Goal: Register for event/course: Register for event/course

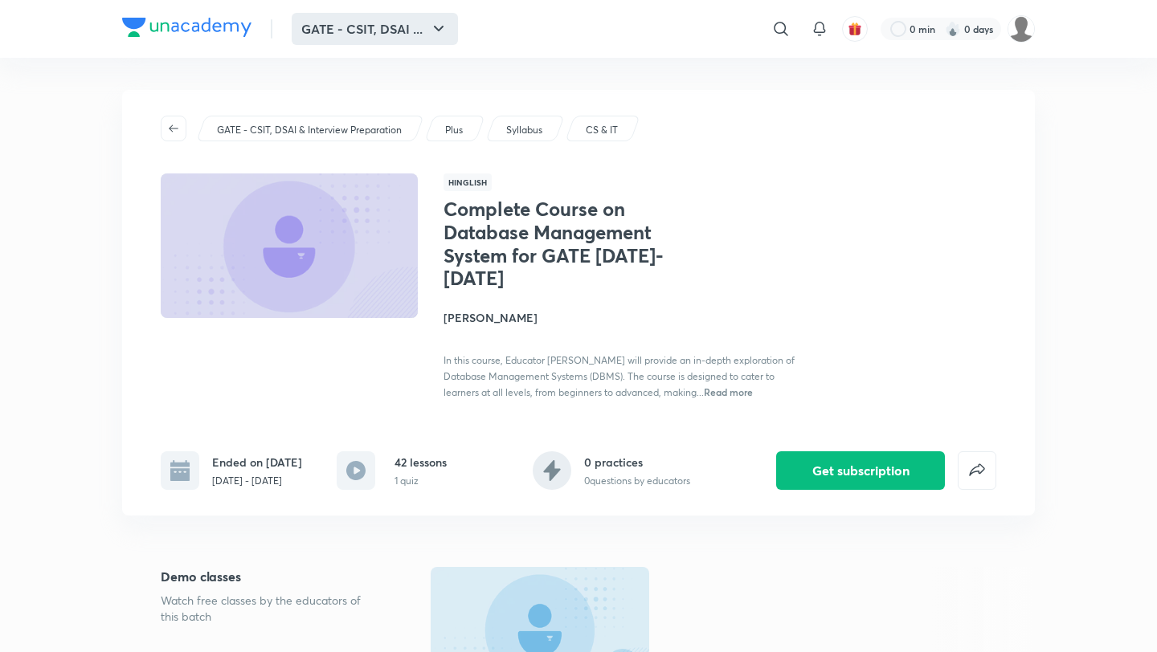
click at [374, 26] on button "GATE - CSIT, DSAI ..." at bounding box center [375, 29] width 166 height 32
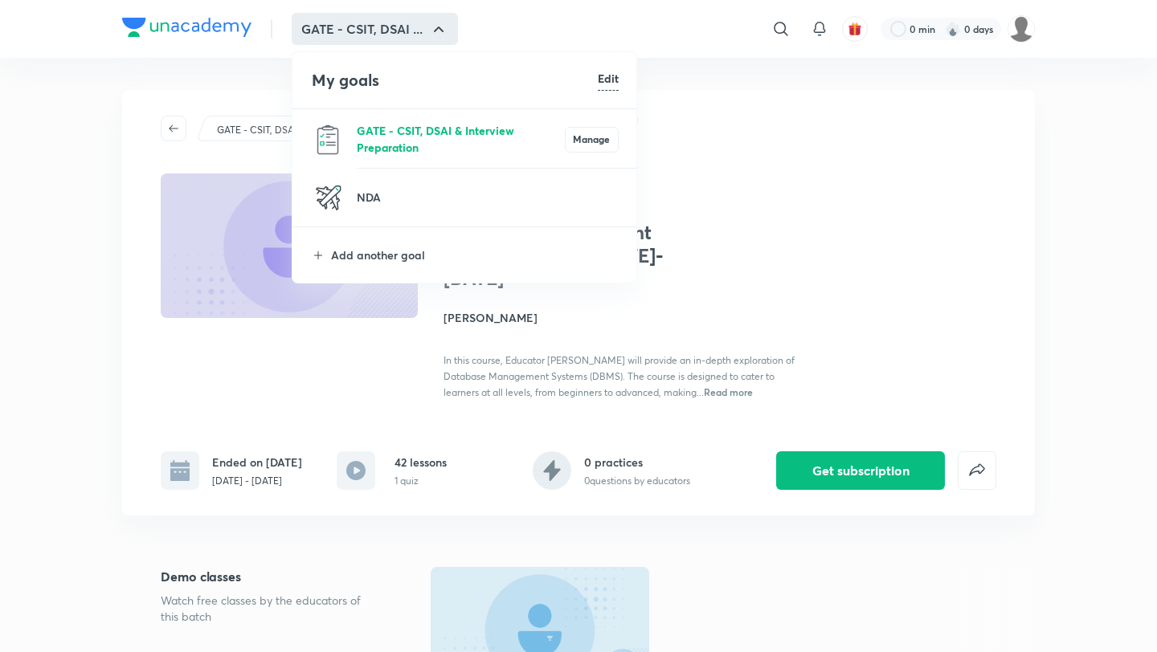
click at [437, 139] on p "GATE - CSIT, DSAI & Interview Preparation" at bounding box center [461, 139] width 208 height 34
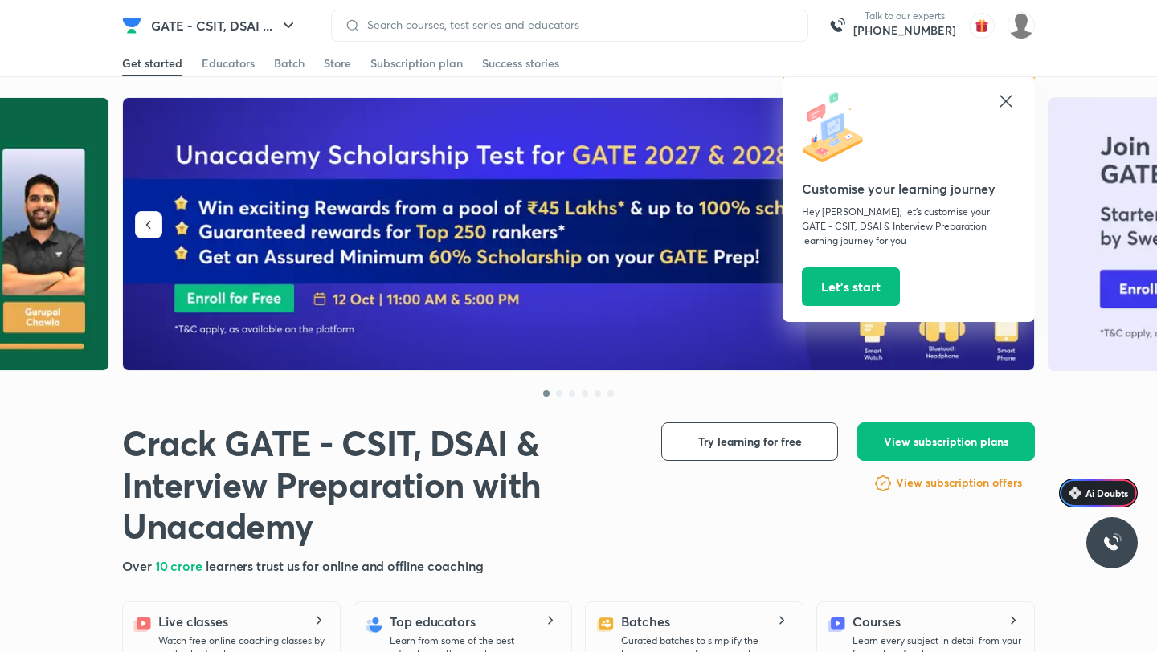
click at [1007, 104] on icon at bounding box center [1005, 101] width 12 height 12
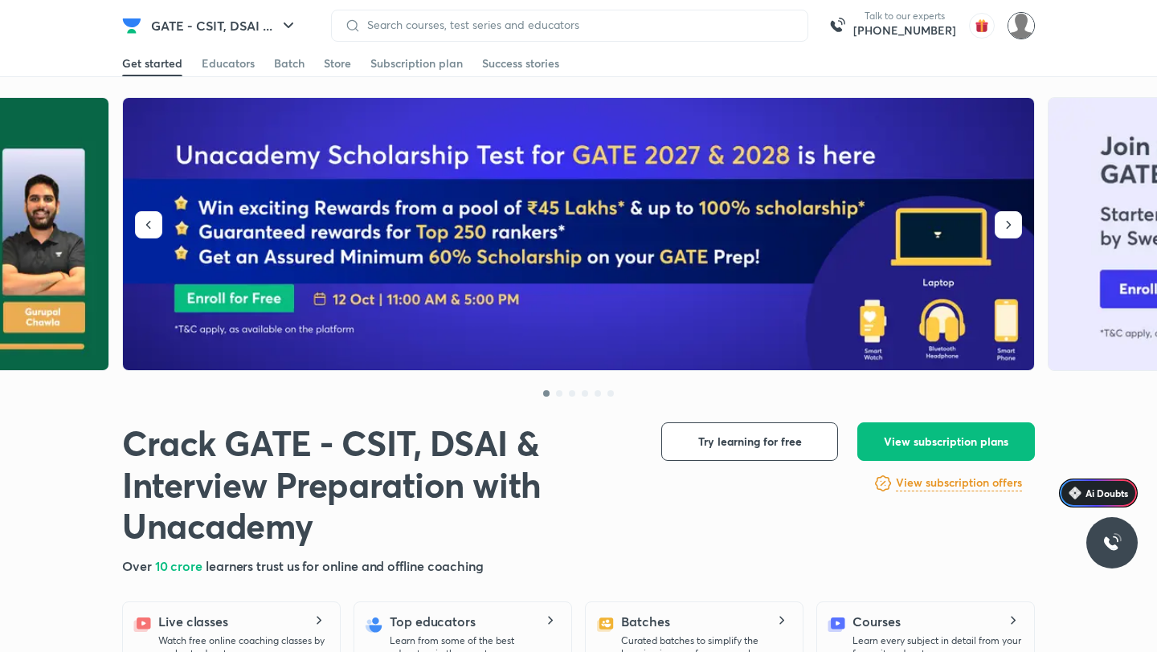
click at [1025, 31] on img at bounding box center [1020, 25] width 27 height 27
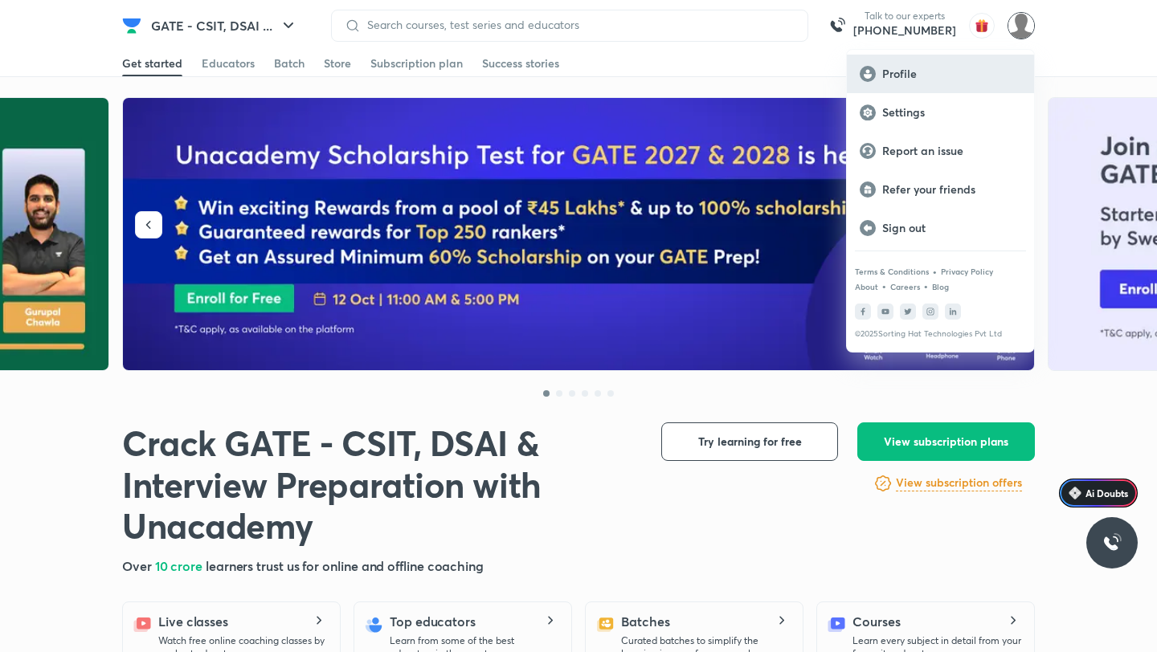
click at [925, 83] on div "Profile" at bounding box center [940, 74] width 187 height 39
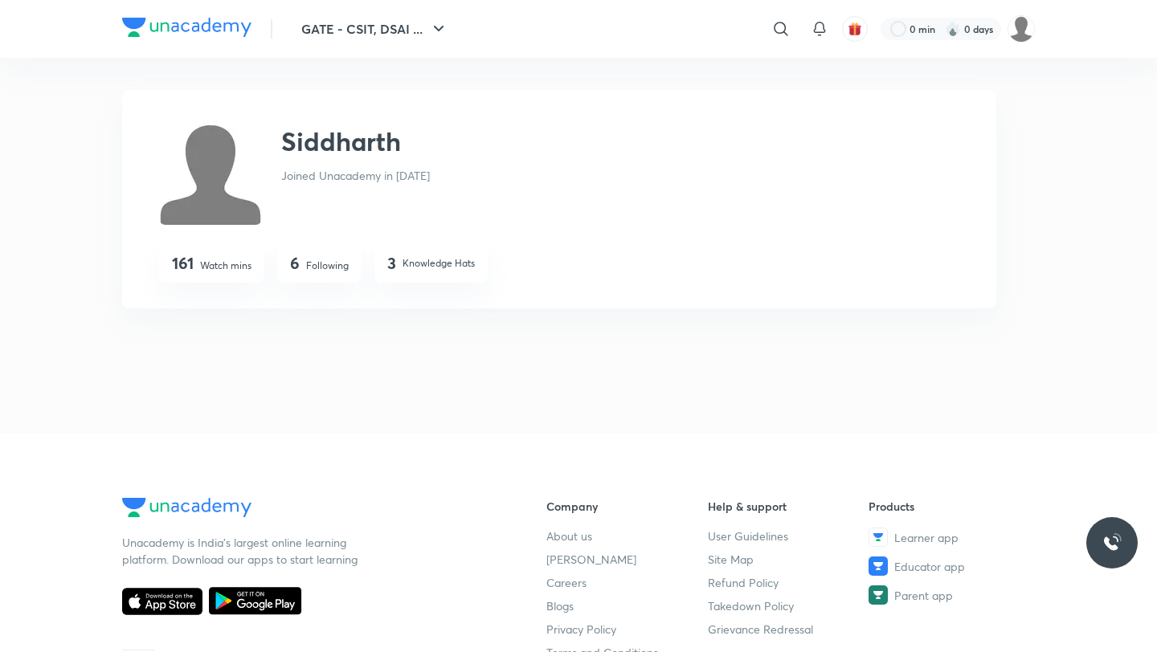
click at [329, 268] on p "Following" at bounding box center [327, 266] width 43 height 14
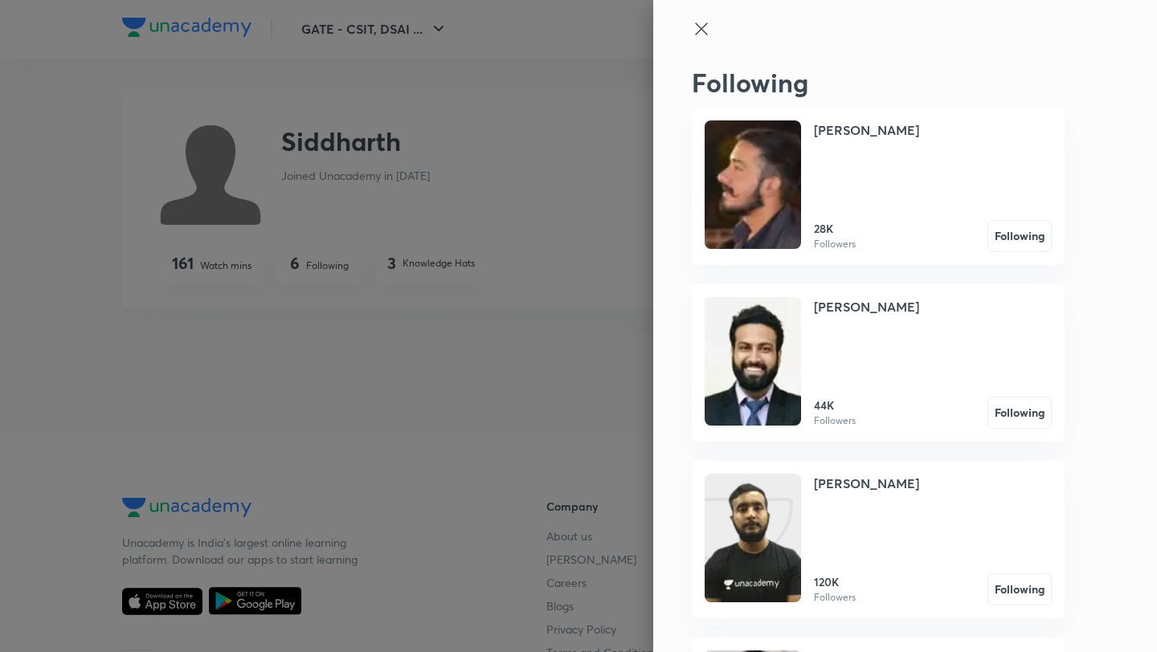
click at [708, 22] on icon at bounding box center [701, 28] width 19 height 19
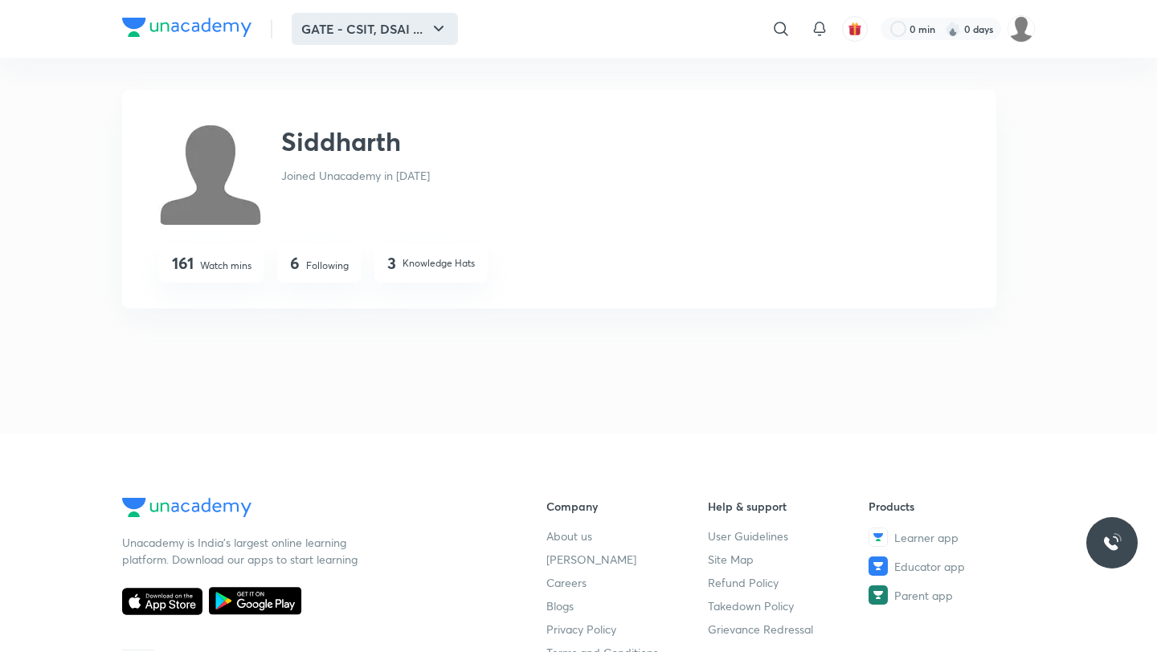
click at [399, 27] on button "GATE - CSIT, DSAI ..." at bounding box center [375, 29] width 166 height 32
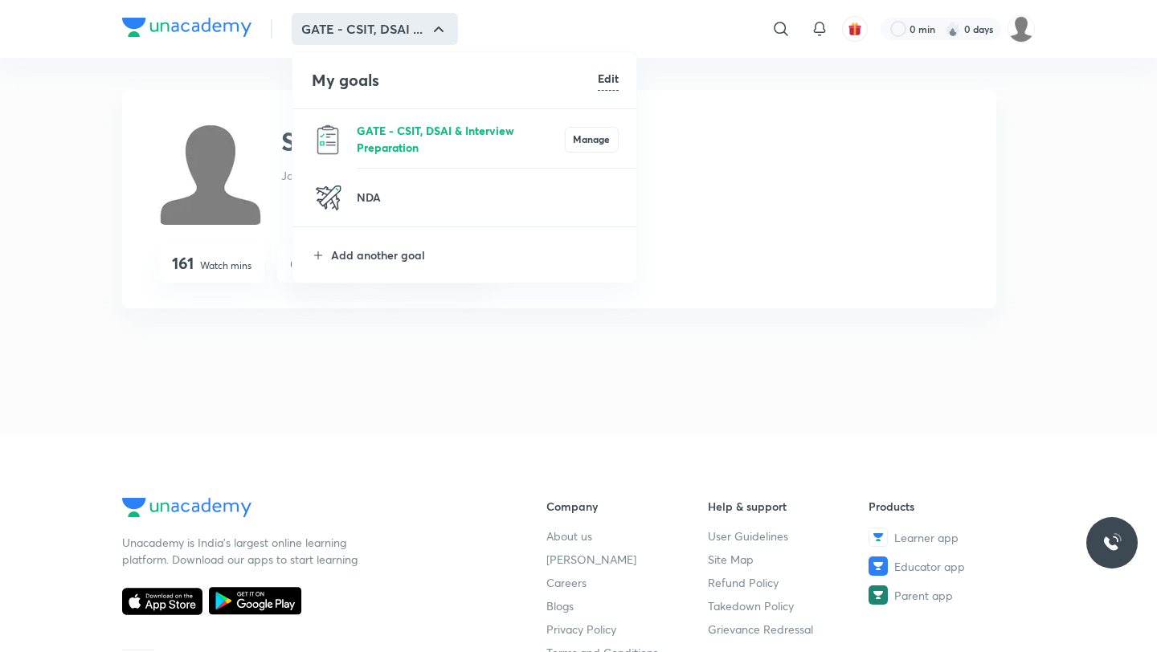
click at [365, 133] on p "GATE - CSIT, DSAI & Interview Preparation" at bounding box center [461, 139] width 208 height 34
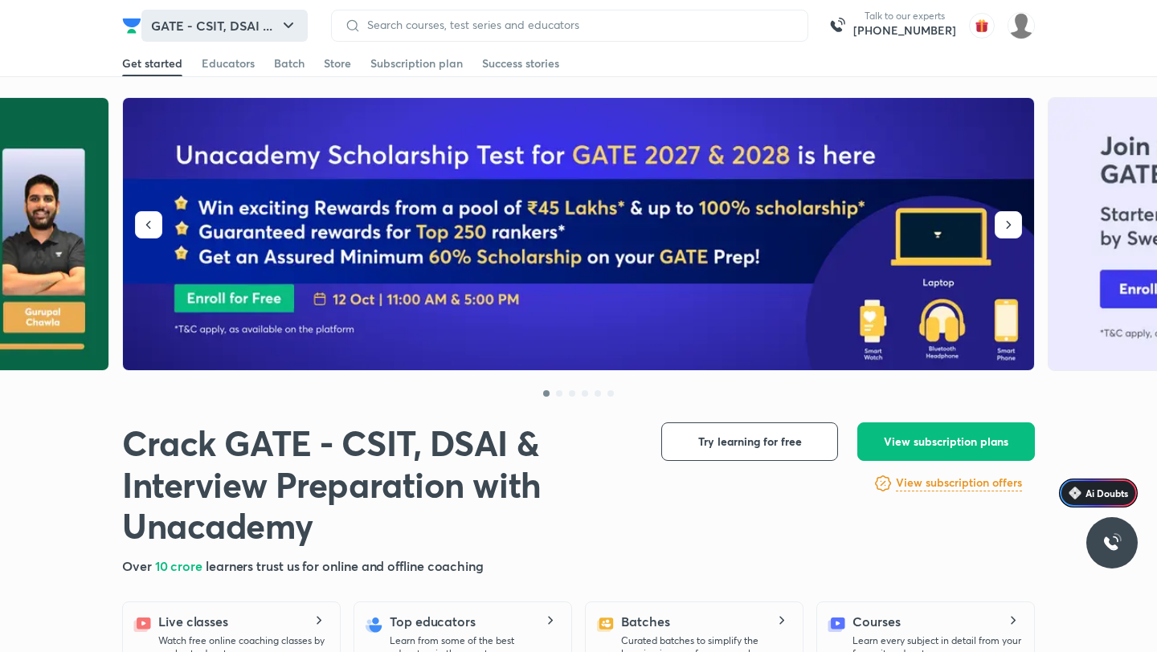
click at [293, 23] on icon "button" at bounding box center [289, 25] width 10 height 6
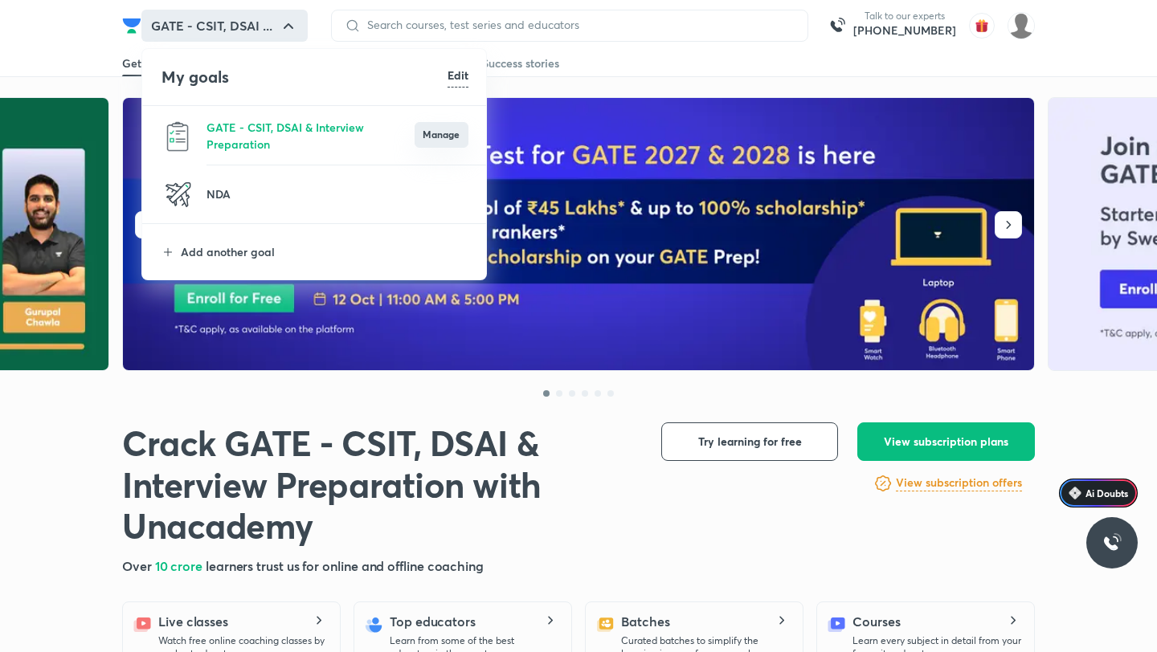
click at [432, 129] on button "Manage" at bounding box center [442, 135] width 54 height 26
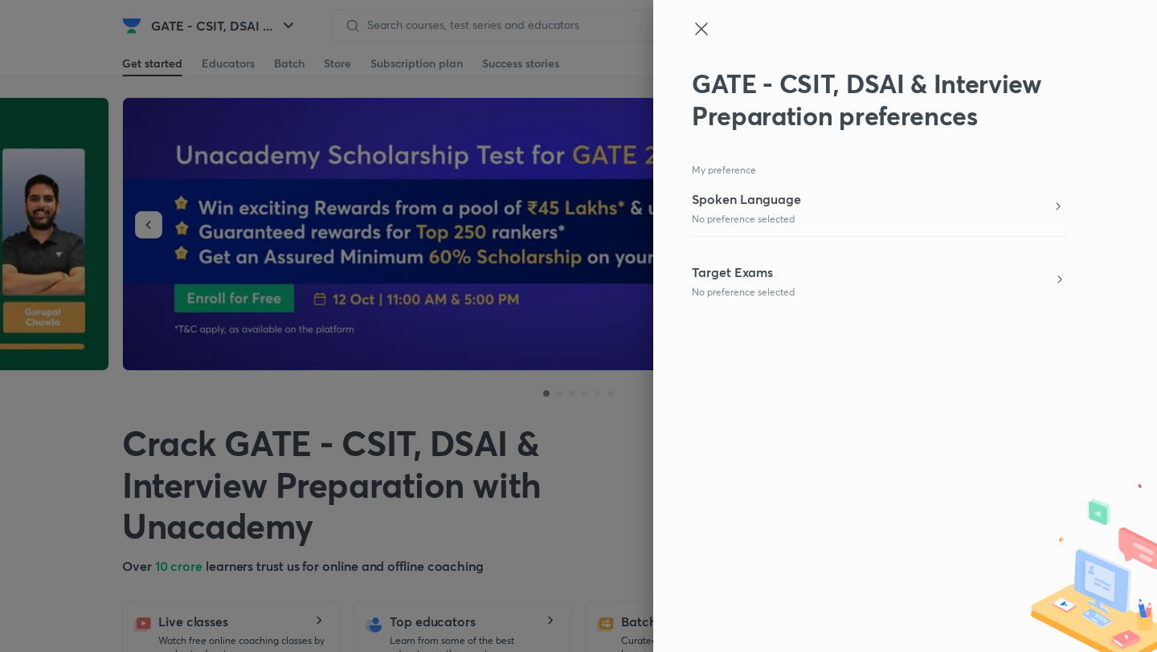
click at [766, 272] on h5 "Target Exams" at bounding box center [743, 272] width 103 height 19
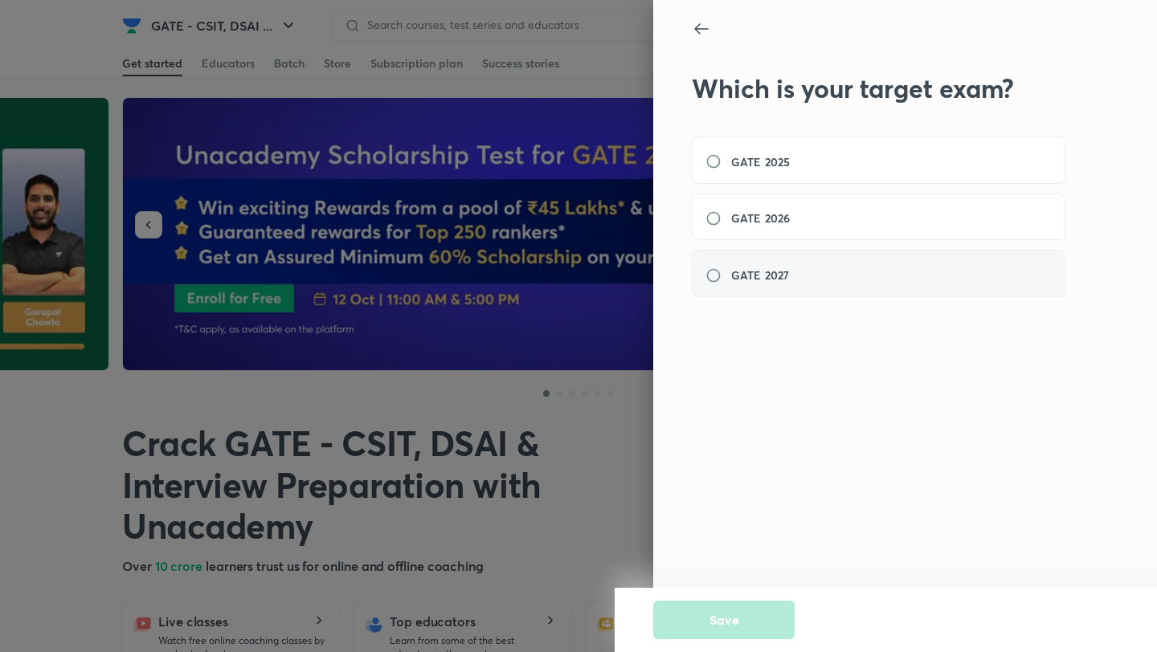
click at [761, 281] on div "GATE 2027" at bounding box center [879, 273] width 374 height 47
radio input "true"
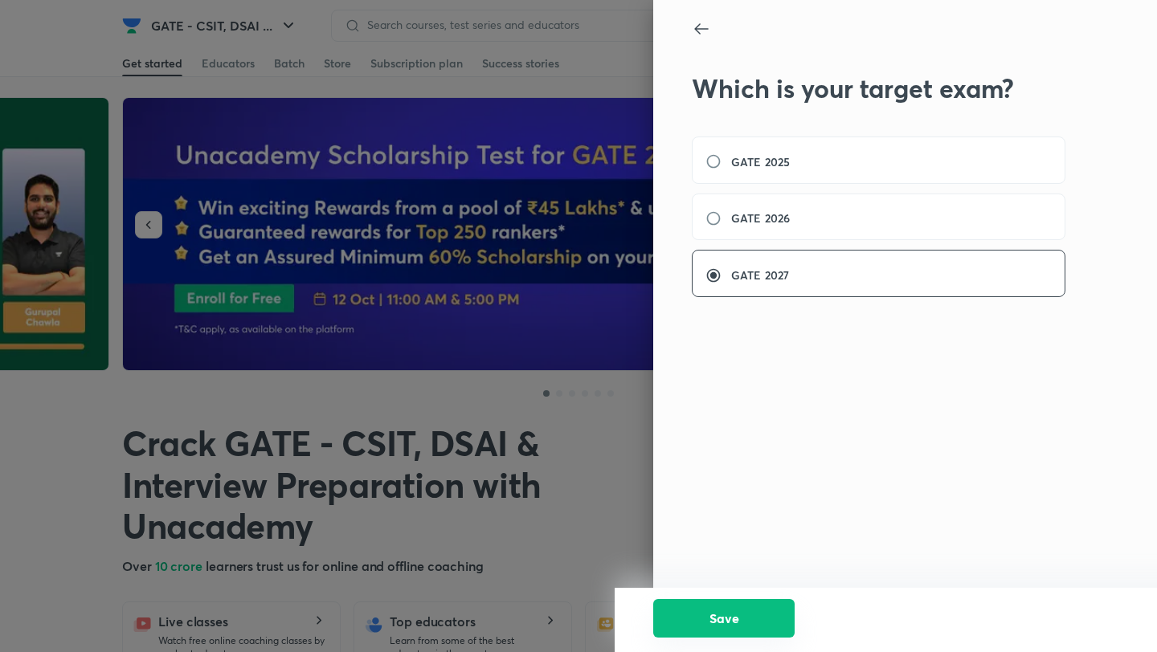
click at [708, 632] on button "Save" at bounding box center [723, 618] width 141 height 39
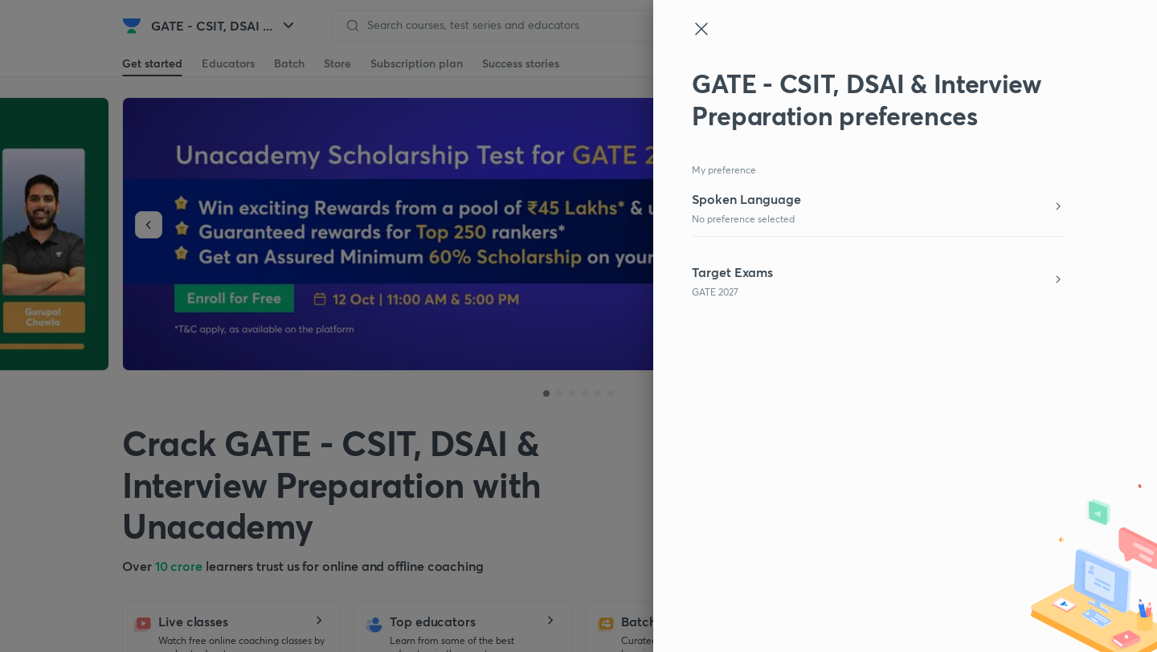
click at [705, 28] on icon at bounding box center [701, 28] width 19 height 19
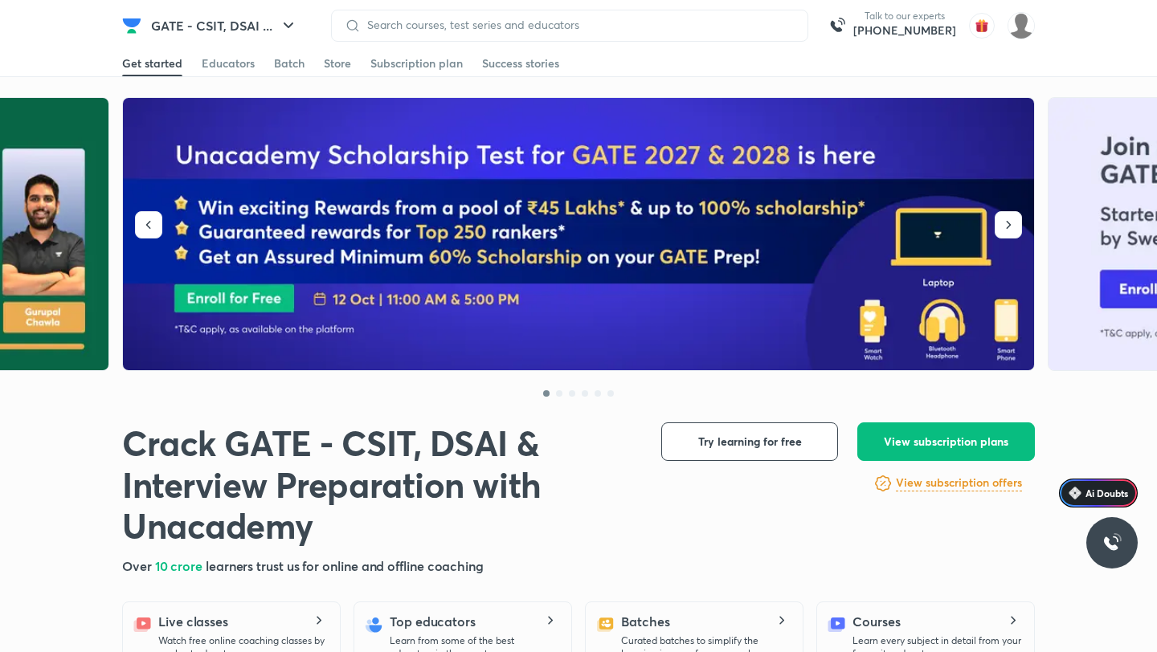
click at [241, 289] on img at bounding box center [579, 234] width 913 height 273
click at [260, 304] on img at bounding box center [579, 234] width 913 height 273
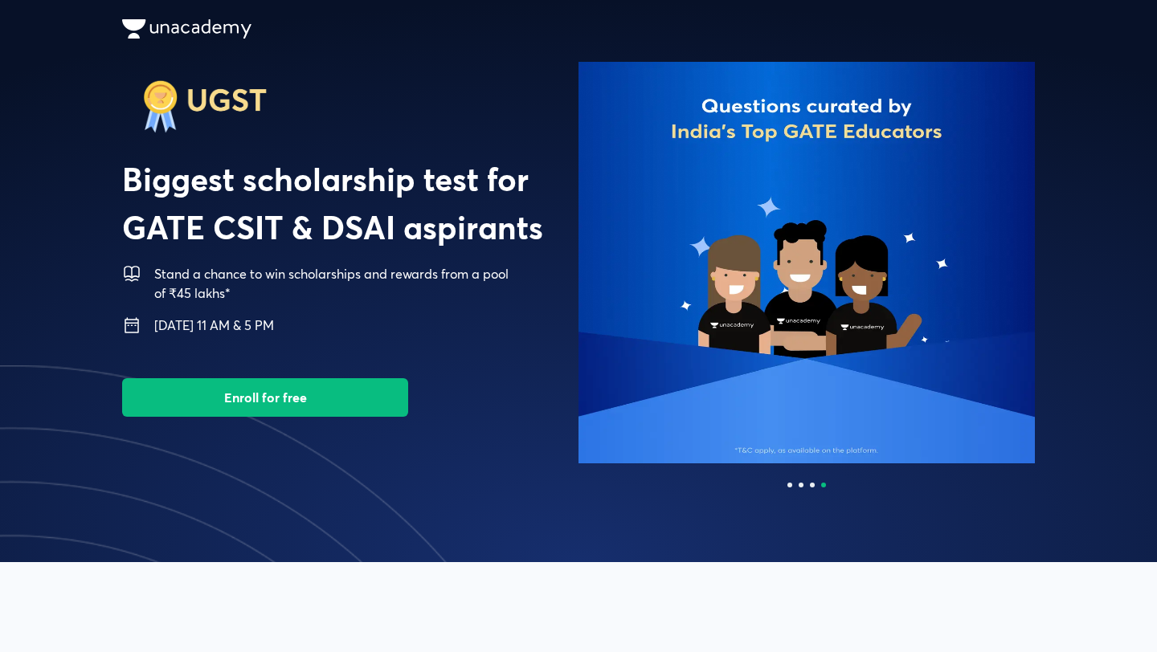
click at [263, 394] on button "Enroll for free" at bounding box center [265, 397] width 286 height 39
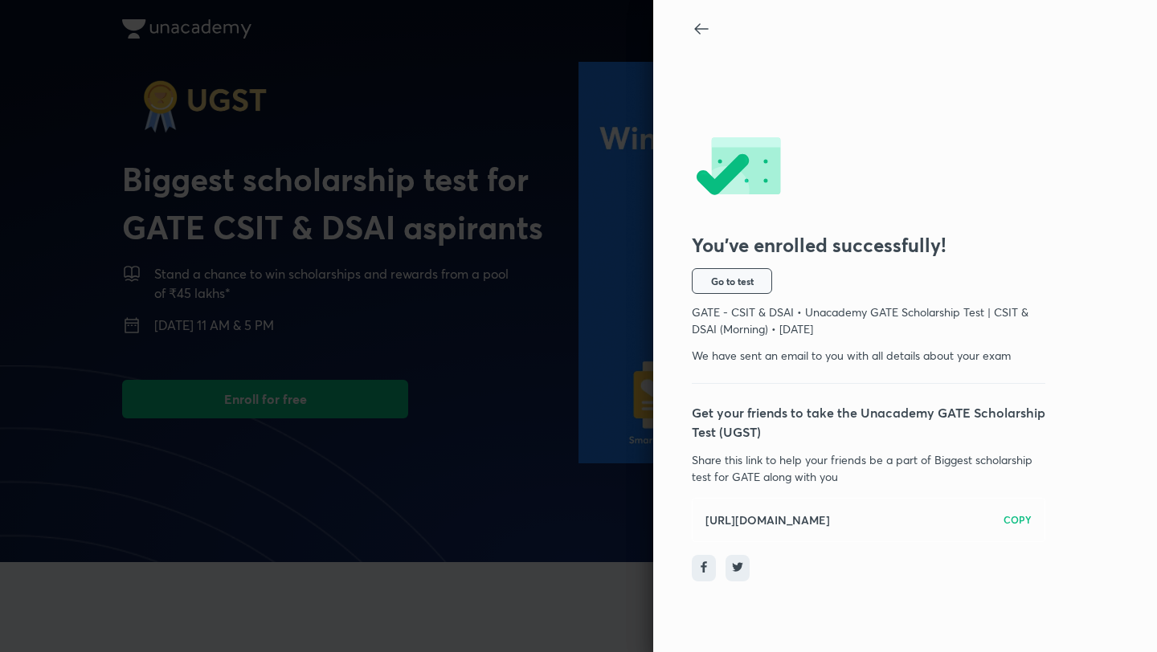
click at [732, 288] on button "Go to test" at bounding box center [732, 281] width 80 height 26
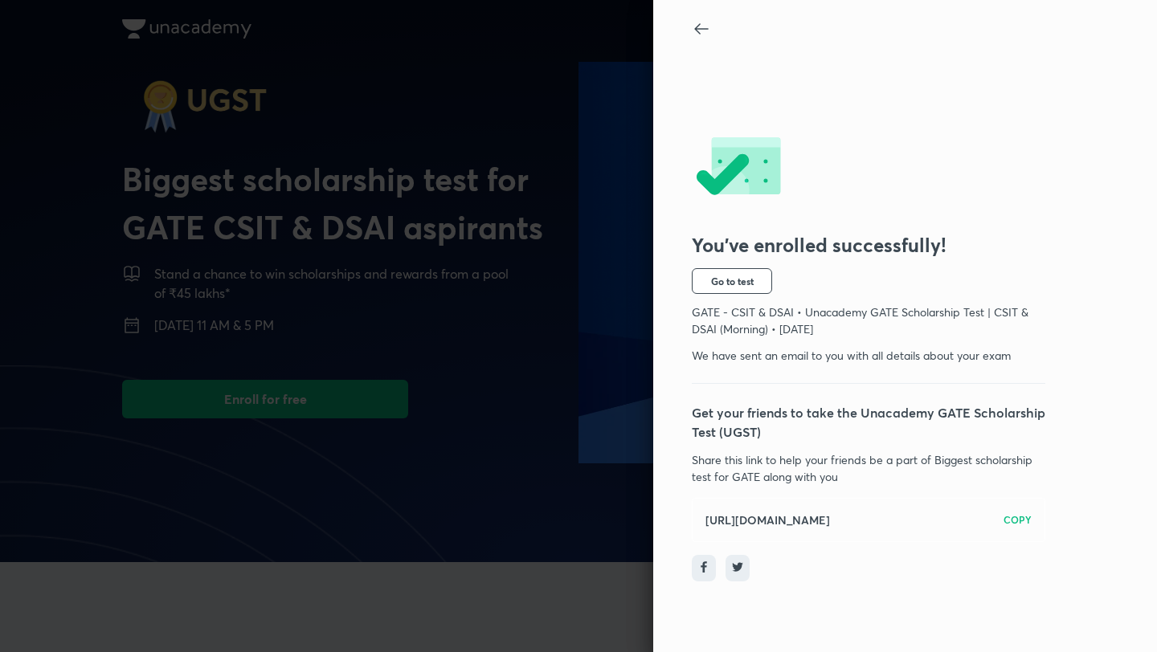
click at [700, 34] on icon at bounding box center [701, 28] width 14 height 11
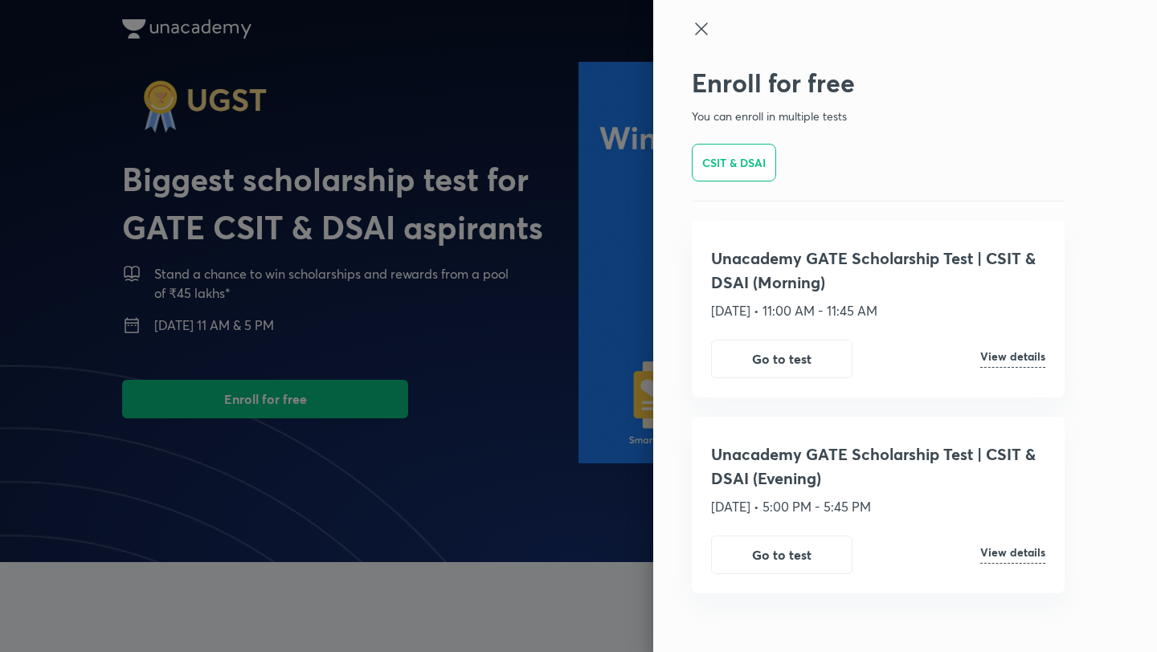
click at [706, 26] on icon at bounding box center [701, 28] width 19 height 19
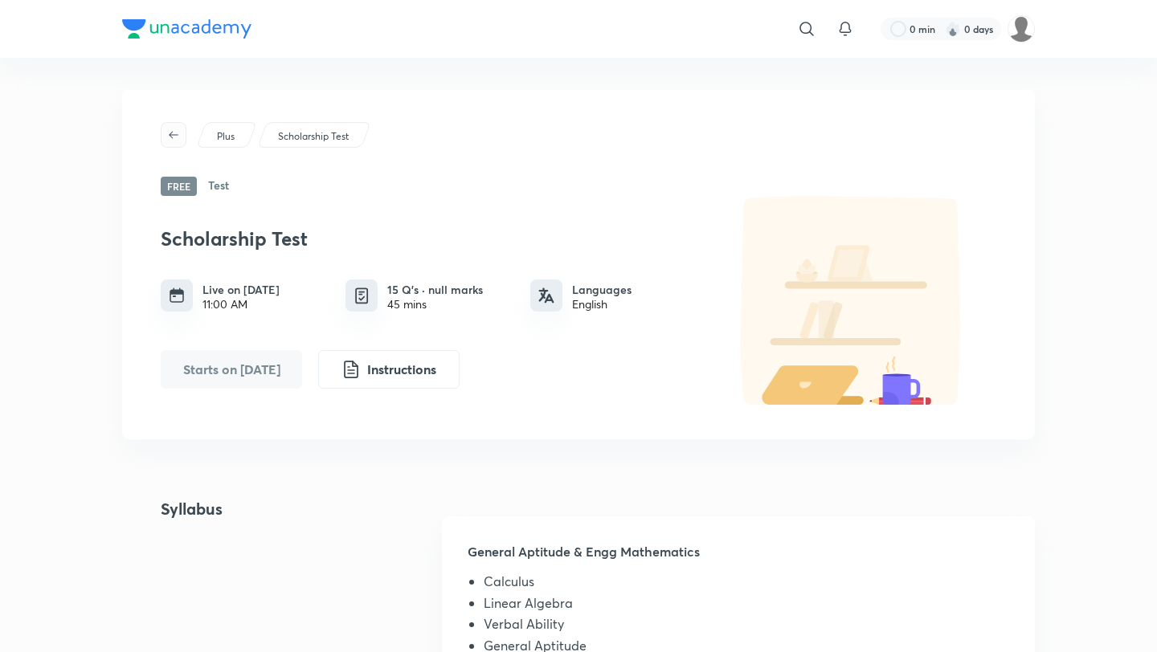
click at [175, 135] on icon "button" at bounding box center [173, 135] width 13 height 13
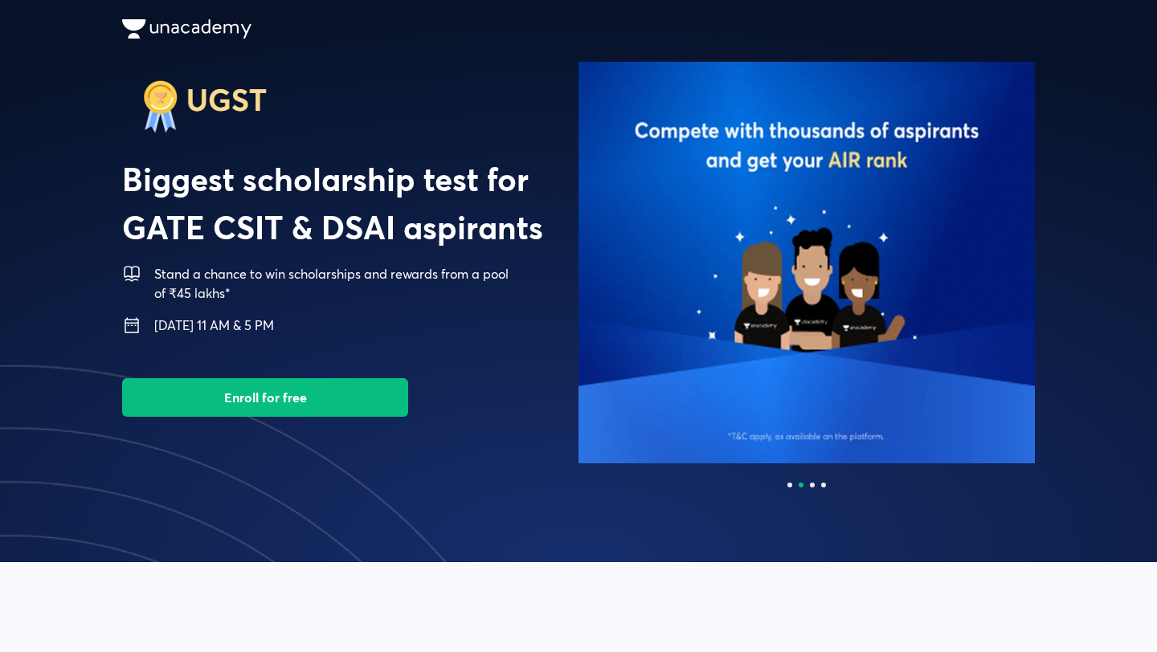
click at [275, 387] on button "Enroll for free" at bounding box center [265, 397] width 286 height 39
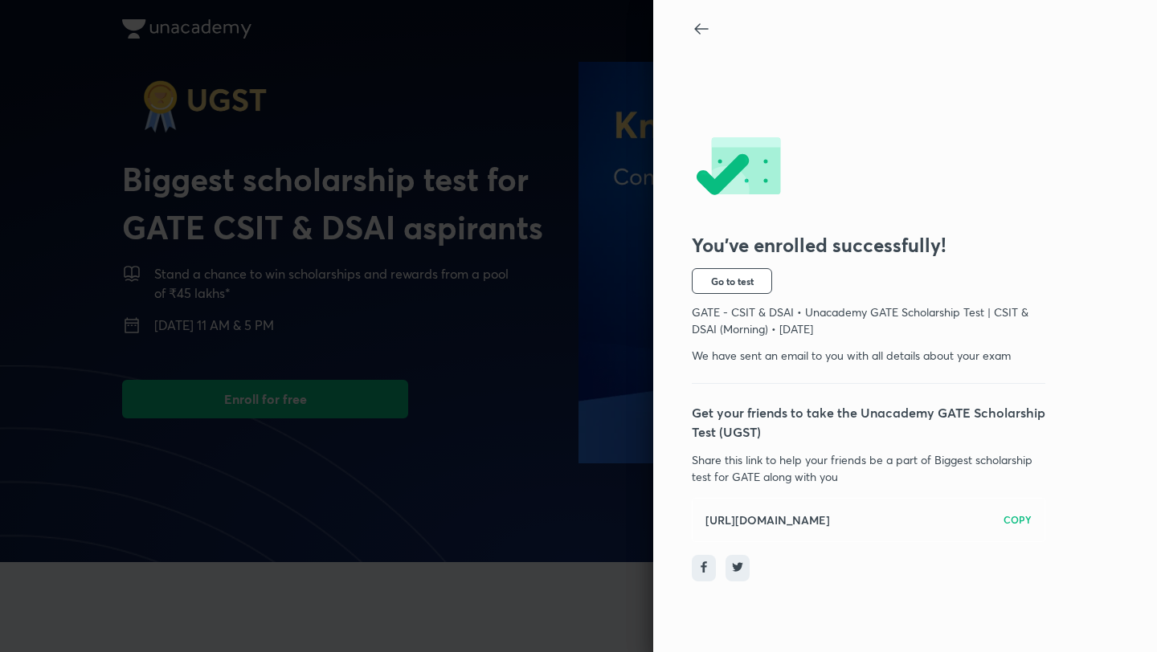
click at [1012, 527] on h6 "COPY" at bounding box center [1017, 520] width 28 height 14
click at [699, 17] on div "You’ve enrolled successfully! Go to test GATE - CSIT & DSAI • Unacademy GATE Sc…" at bounding box center [905, 326] width 504 height 652
click at [701, 27] on icon at bounding box center [701, 28] width 19 height 19
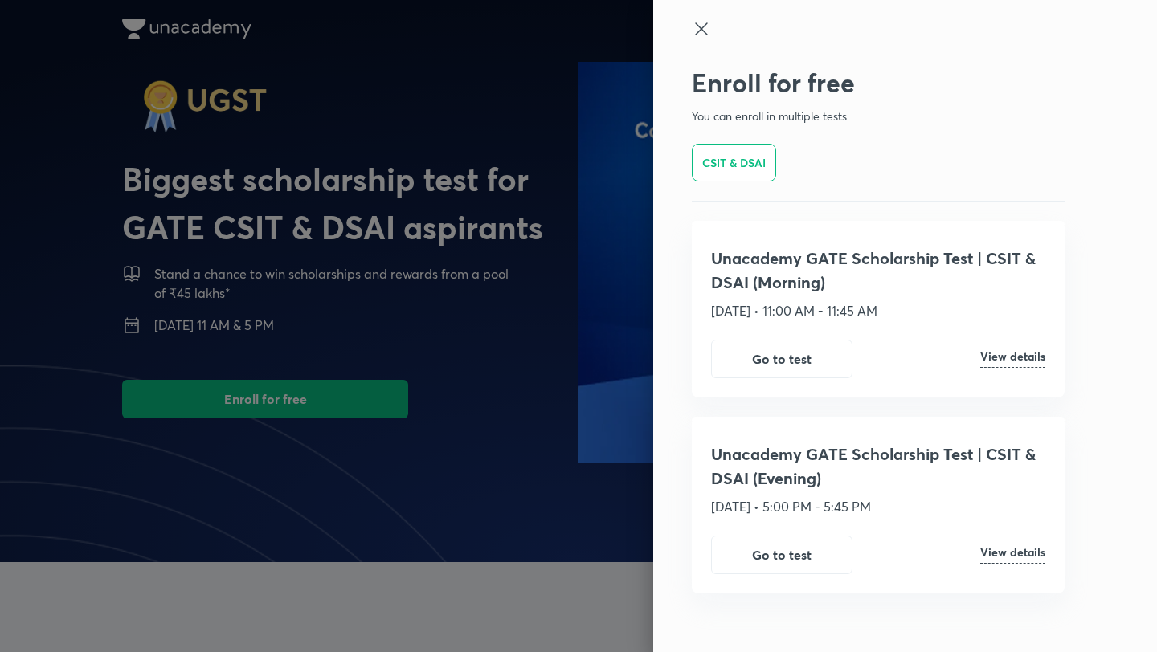
click at [701, 31] on icon at bounding box center [701, 28] width 19 height 19
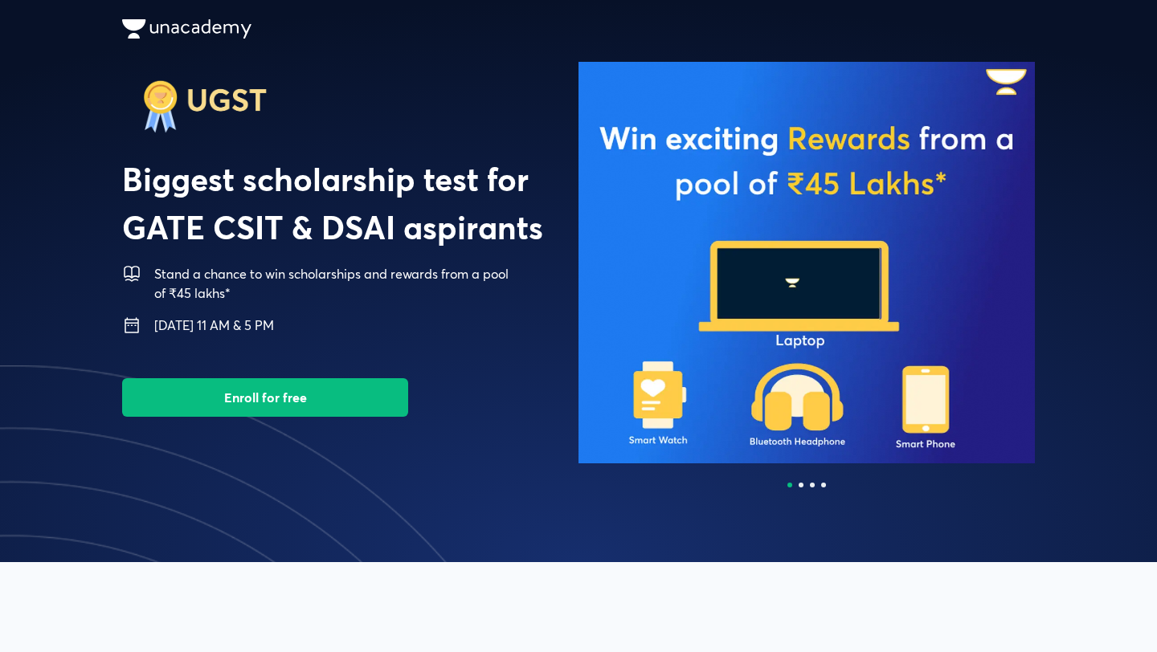
click at [361, 402] on button "Enroll for free" at bounding box center [265, 397] width 286 height 39
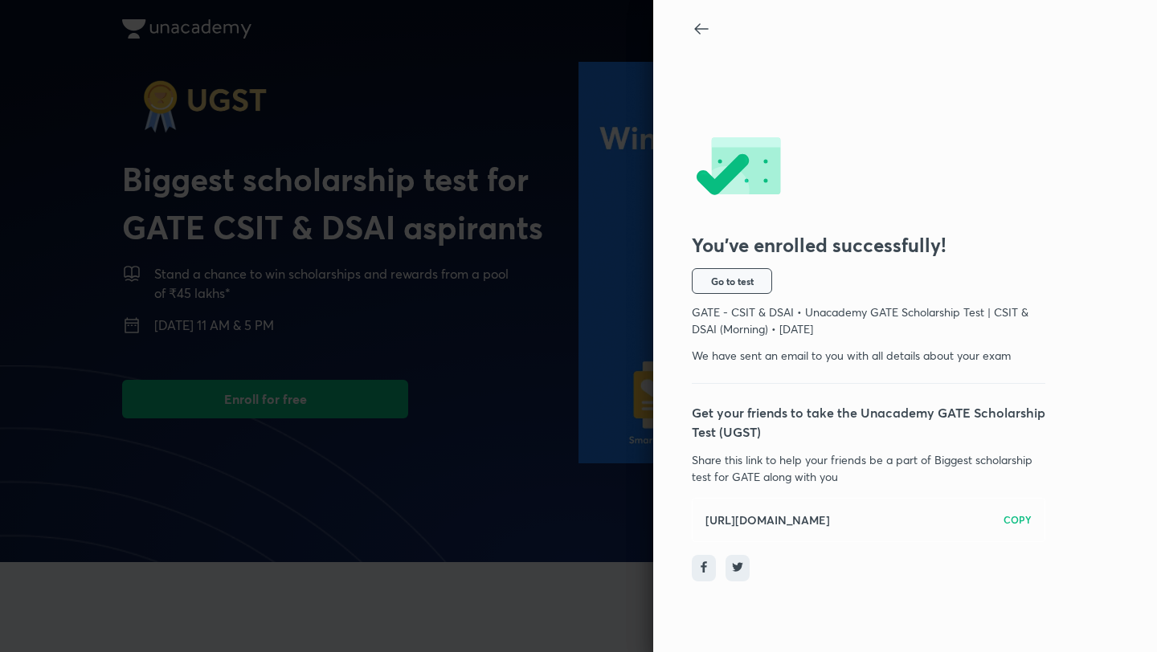
click at [717, 286] on span "Go to test" at bounding box center [732, 281] width 43 height 13
